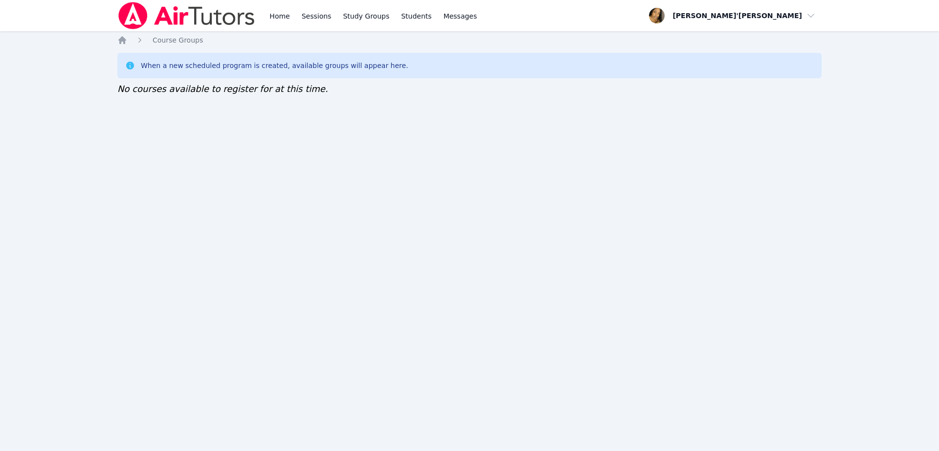
click at [665, 223] on div "Home Sessions Study Groups Students Messages Open user menu [PERSON_NAME]'[PERS…" at bounding box center [469, 225] width 939 height 451
click at [665, 223] on div "Home Sessions Study Groups Students Messages Open user menu Lee'Tayna Hostick O…" at bounding box center [469, 225] width 939 height 451
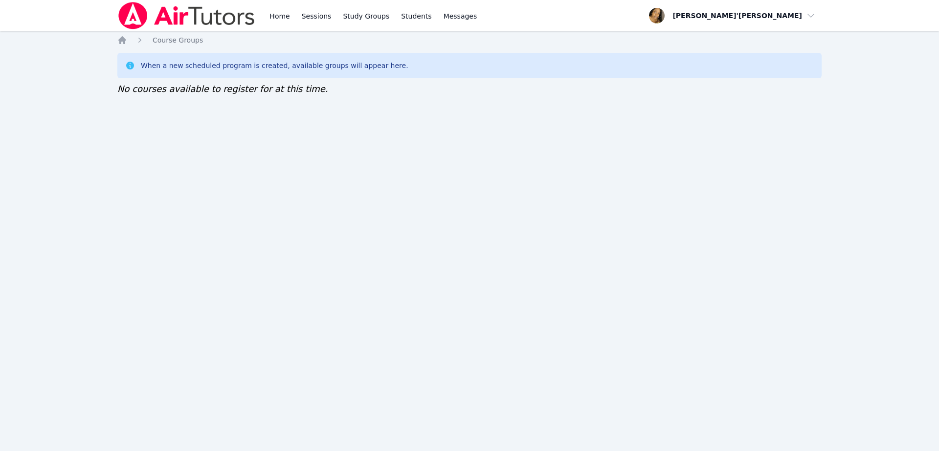
click at [665, 223] on div "Home Sessions Study Groups Students Messages Open user menu Lee'Tayna Hostick O…" at bounding box center [469, 225] width 939 height 451
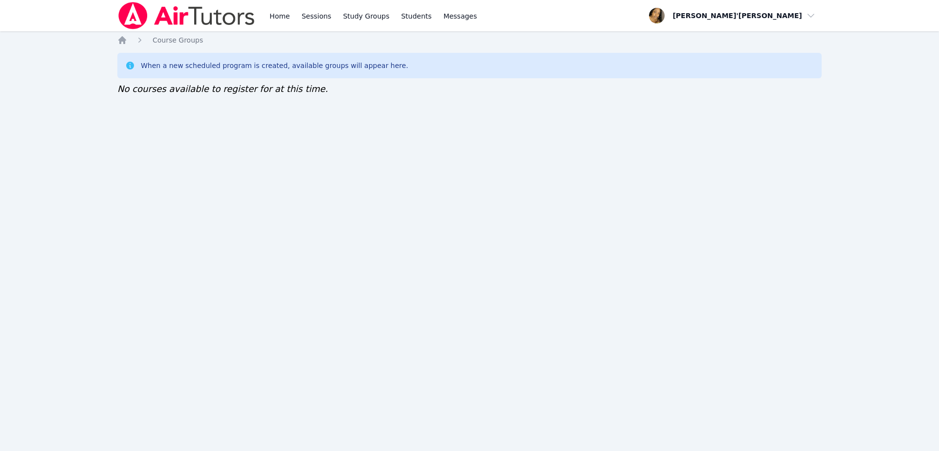
click at [665, 223] on div "Home Sessions Study Groups Students Messages Open user menu Lee'Tayna Hostick O…" at bounding box center [469, 225] width 939 height 451
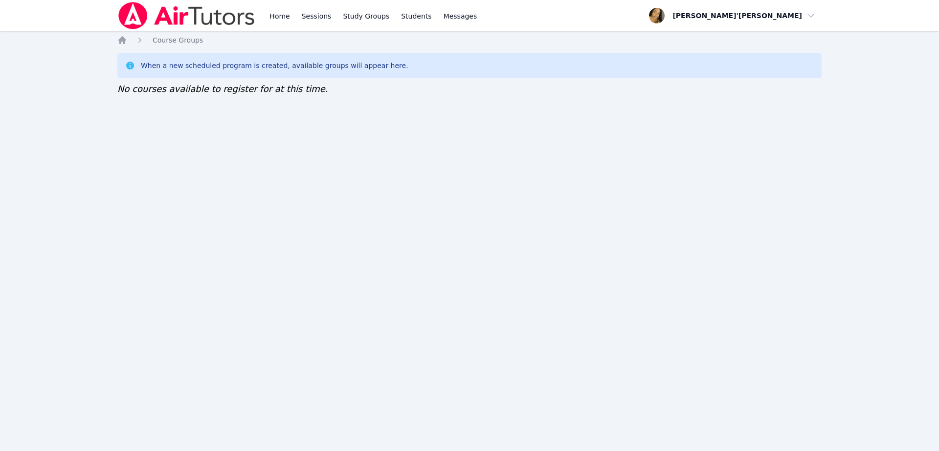
click at [665, 223] on div "Home Sessions Study Groups Students Messages Open user menu Lee'Tayna Hostick O…" at bounding box center [469, 225] width 939 height 451
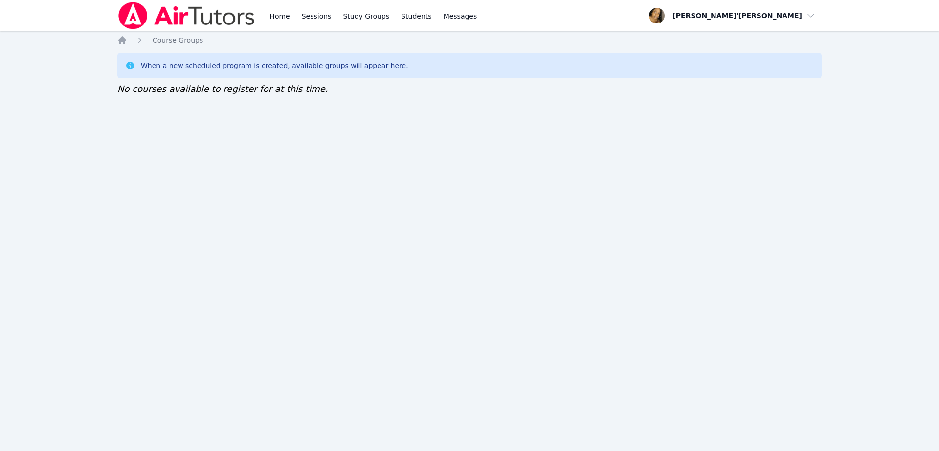
click at [665, 223] on div "Home Sessions Study Groups Students Messages Open user menu Lee'Tayna Hostick O…" at bounding box center [469, 225] width 939 height 451
